Goal: Information Seeking & Learning: Learn about a topic

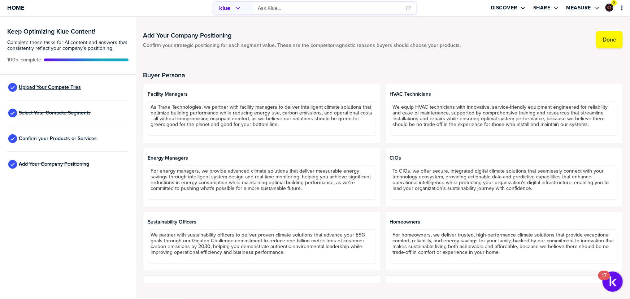
click at [69, 85] on span "Upload Your Compete Files" at bounding box center [50, 88] width 62 height 6
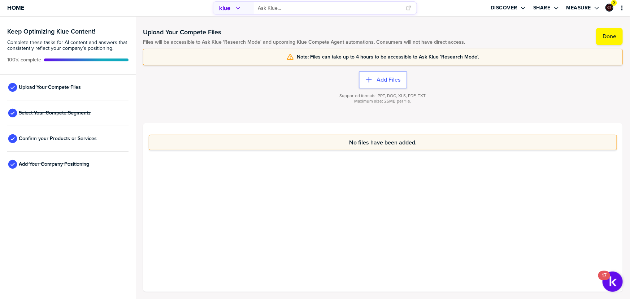
click at [55, 110] on span "Select Your Compete Segments" at bounding box center [55, 113] width 72 height 6
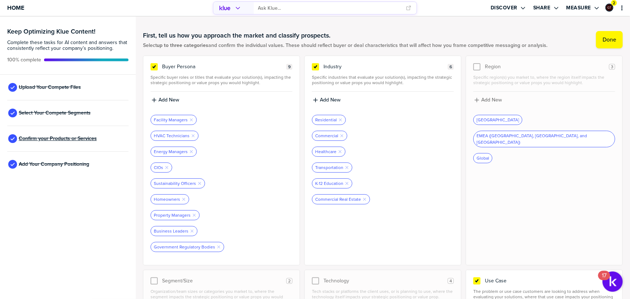
click at [42, 138] on span "Confirm your Products or Services" at bounding box center [58, 139] width 78 height 6
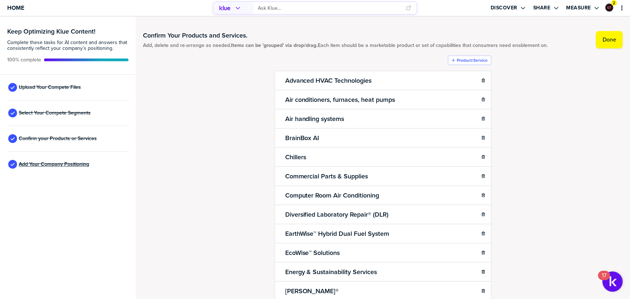
click at [45, 164] on span "Add Your Company Positioning" at bounding box center [54, 164] width 70 height 6
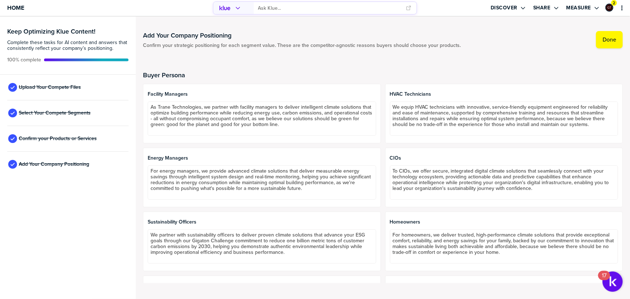
click at [304, 6] on input "primary" at bounding box center [330, 8] width 144 height 12
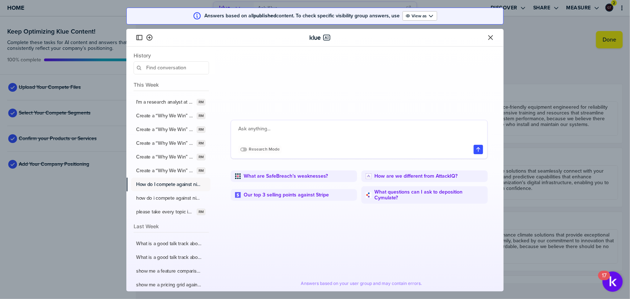
click at [167, 183] on label "How do I compete against ninja one" at bounding box center [169, 184] width 66 height 7
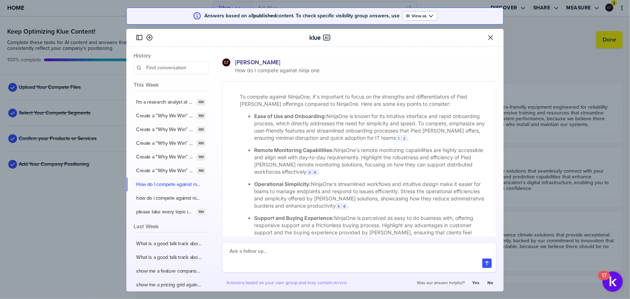
click at [489, 36] on icon "Close" at bounding box center [490, 37] width 5 height 5
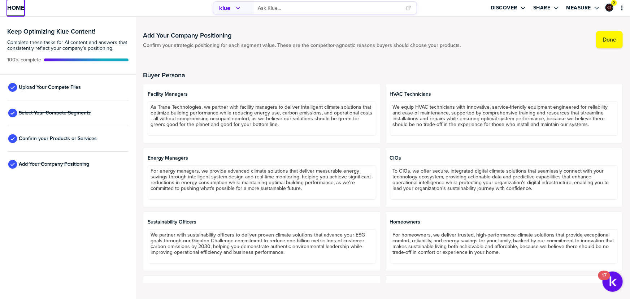
click at [15, 10] on span "Home" at bounding box center [15, 8] width 17 height 6
